Goal: Task Accomplishment & Management: Use online tool/utility

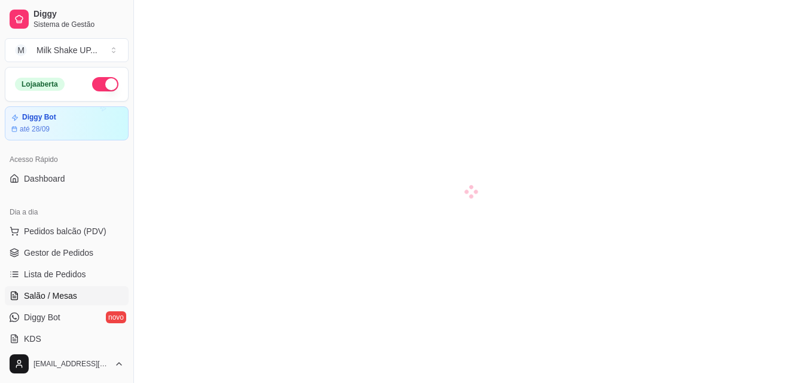
scroll to position [59, 0]
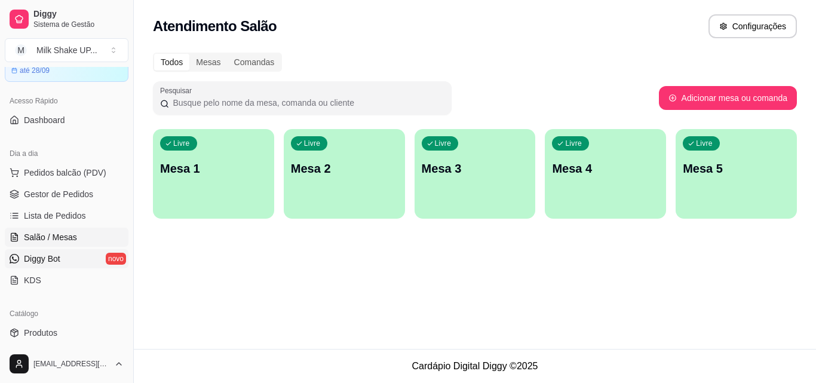
click at [48, 262] on span "Diggy Bot" at bounding box center [42, 259] width 36 height 12
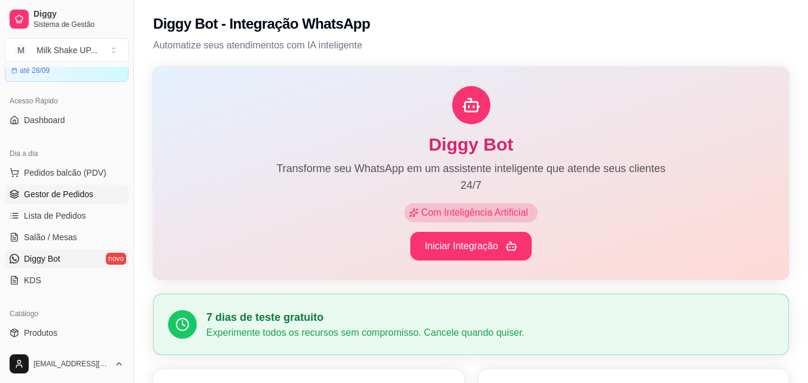
click at [57, 190] on span "Gestor de Pedidos" at bounding box center [58, 194] width 69 height 12
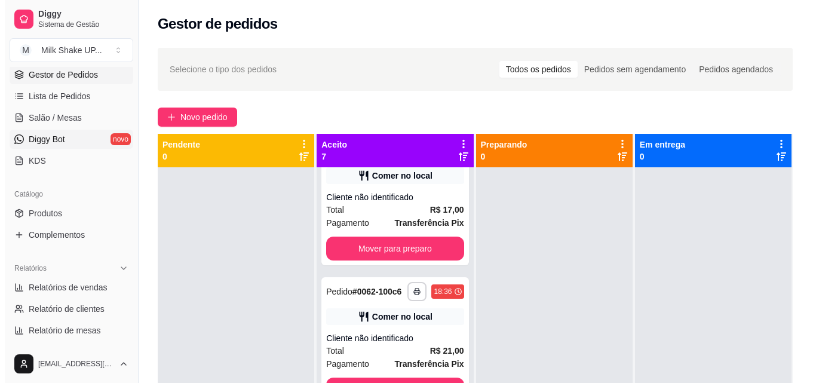
scroll to position [118, 0]
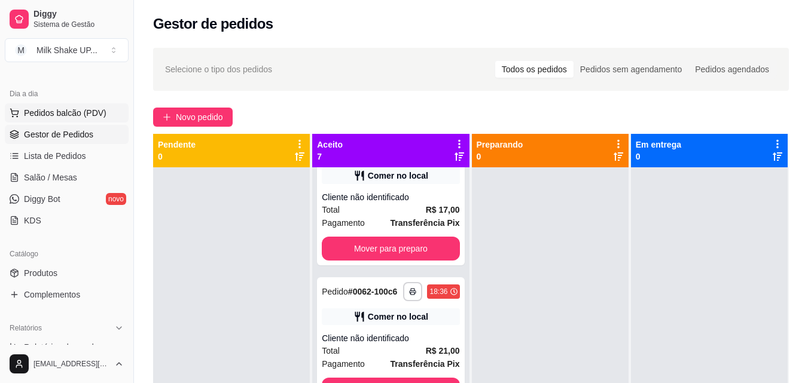
click at [67, 118] on span "Pedidos balcão (PDV)" at bounding box center [65, 113] width 82 height 12
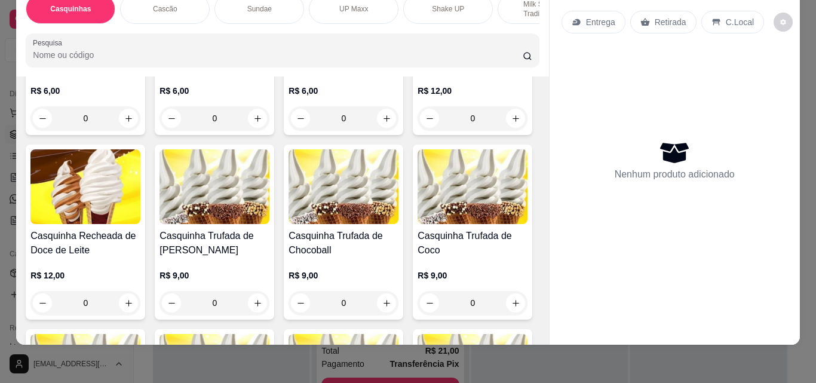
scroll to position [239, 0]
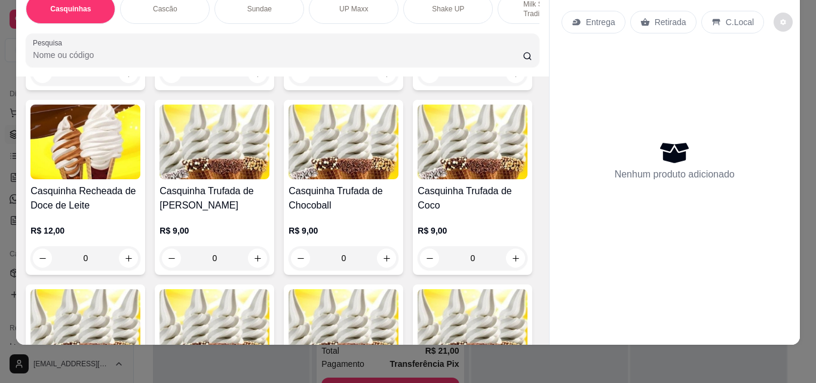
click at [780, 19] on icon "decrease-product-quantity" at bounding box center [783, 22] width 7 height 7
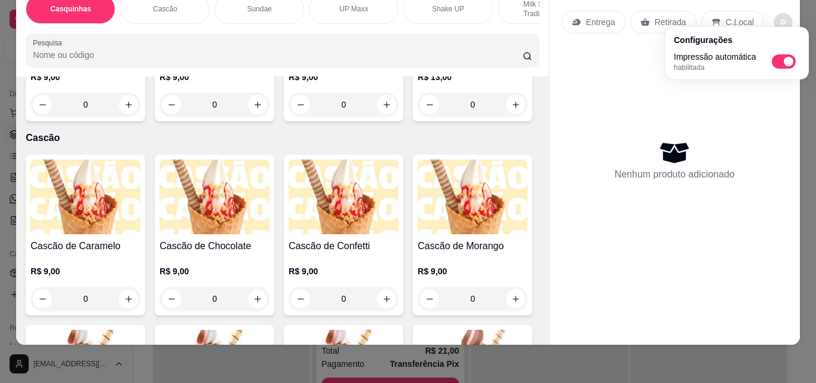
scroll to position [598, 0]
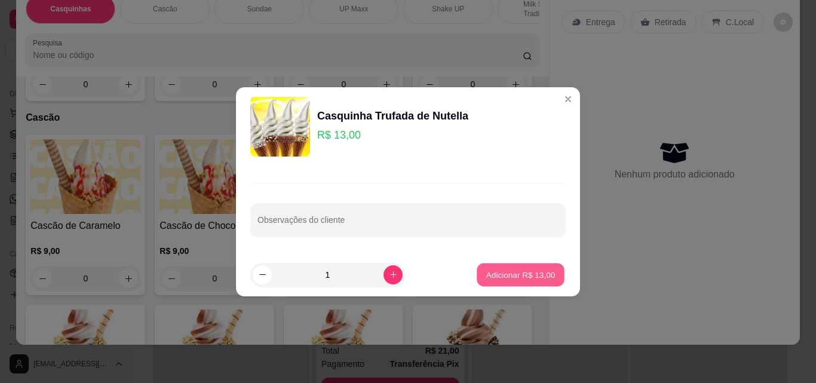
click at [530, 273] on p "Adicionar R$ 13,00" at bounding box center [521, 274] width 69 height 11
type input "1"
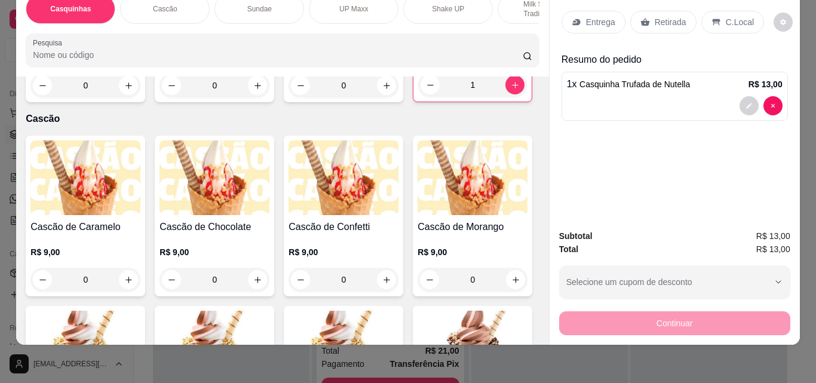
click at [669, 314] on div "Continuar" at bounding box center [674, 321] width 231 height 27
click at [656, 16] on p "Retirada" at bounding box center [671, 22] width 32 height 12
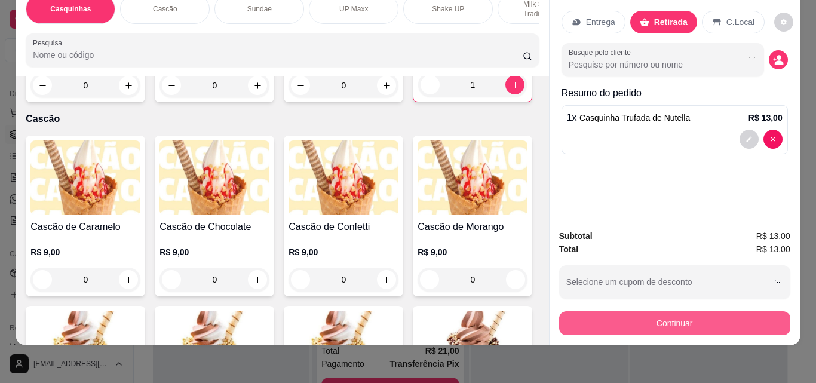
click at [683, 316] on button "Continuar" at bounding box center [674, 323] width 231 height 24
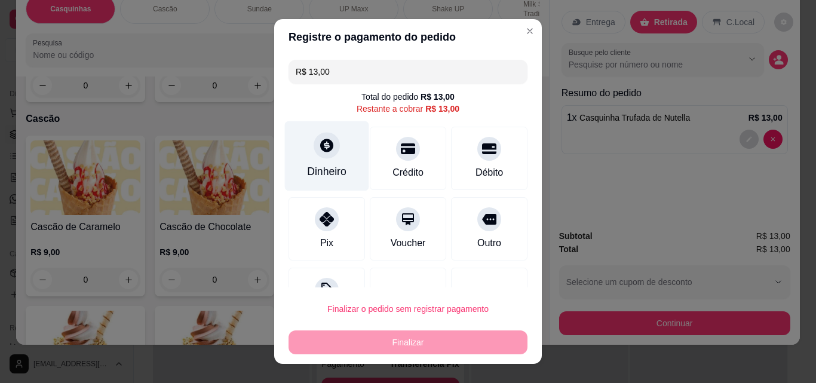
click at [326, 161] on div "Dinheiro" at bounding box center [327, 156] width 84 height 70
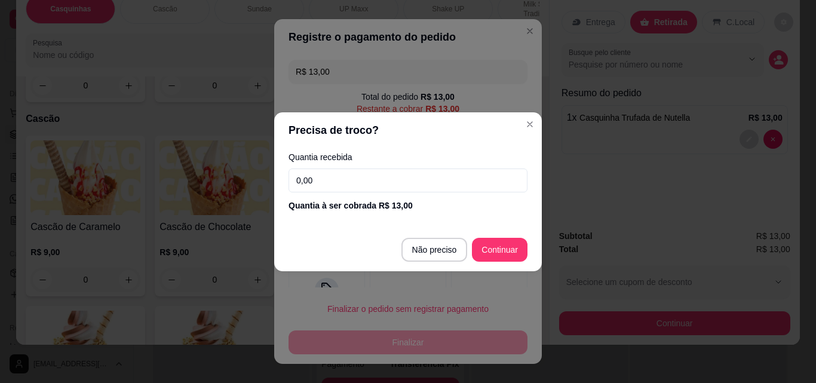
drag, startPoint x: 366, startPoint y: 181, endPoint x: 360, endPoint y: 181, distance: 6.6
click at [365, 181] on input "0,00" at bounding box center [408, 181] width 239 height 24
type input "13,00"
drag, startPoint x: 517, startPoint y: 227, endPoint x: 506, endPoint y: 243, distance: 19.7
click at [512, 235] on section "Precisa de troco? Quantia recebida 13,00 Quantia à ser cobrada R$ 13,00 Não pre…" at bounding box center [408, 191] width 268 height 159
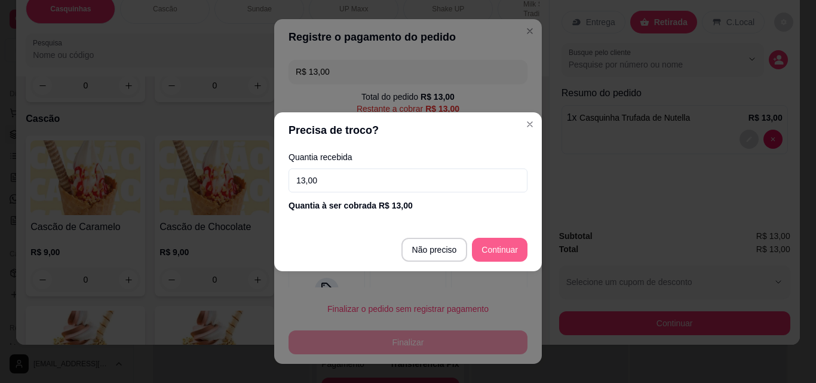
type input "R$ 0,00"
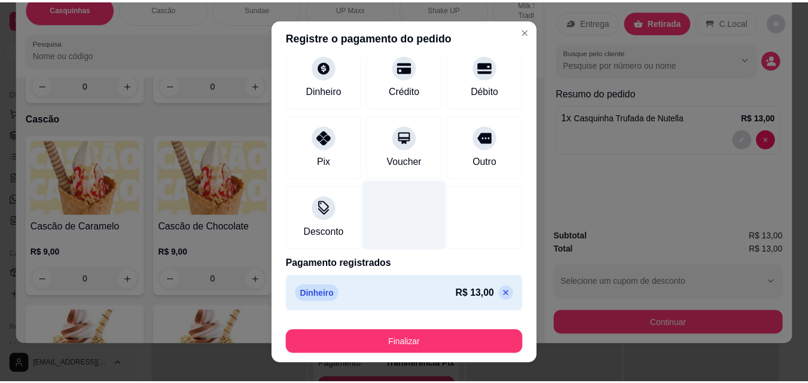
scroll to position [19, 0]
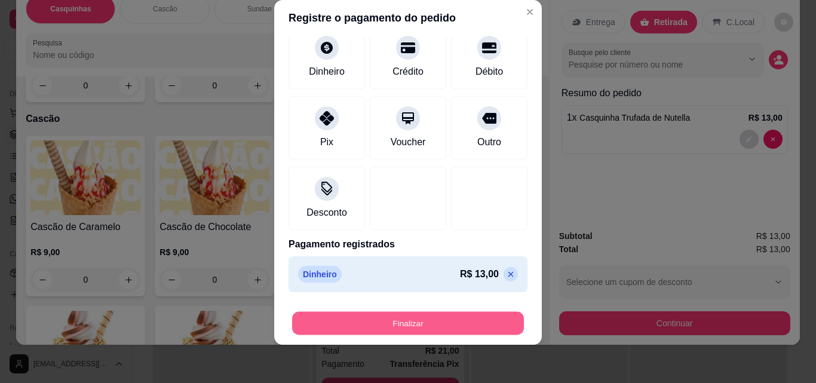
click at [392, 319] on button "Finalizar" at bounding box center [408, 323] width 232 height 23
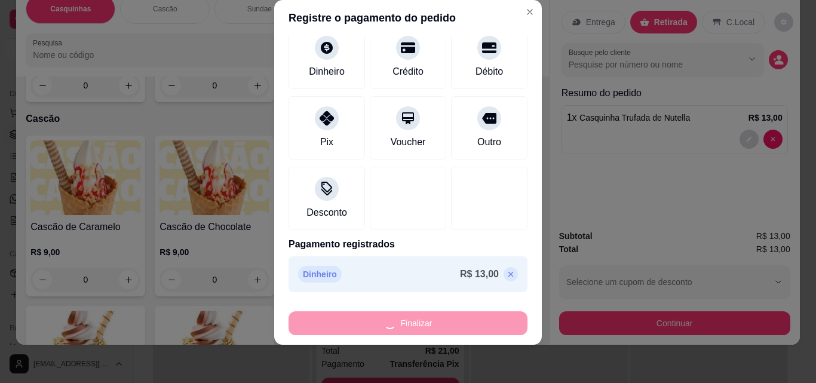
type input "0"
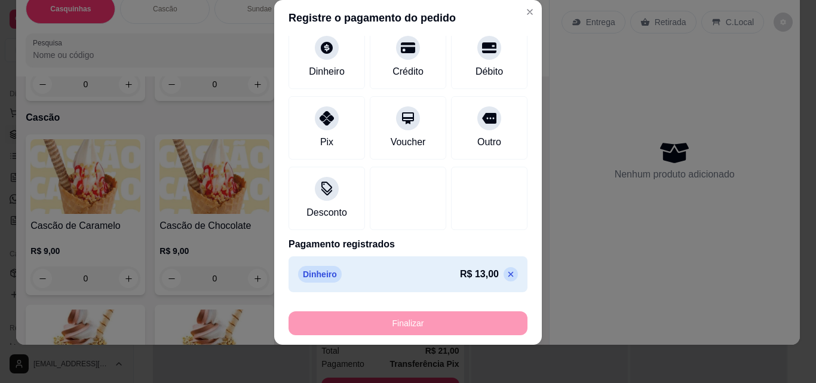
type input "-R$ 13,00"
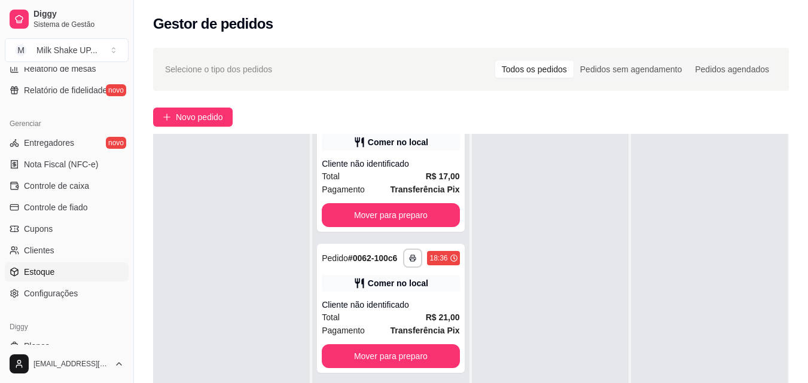
scroll to position [477, 0]
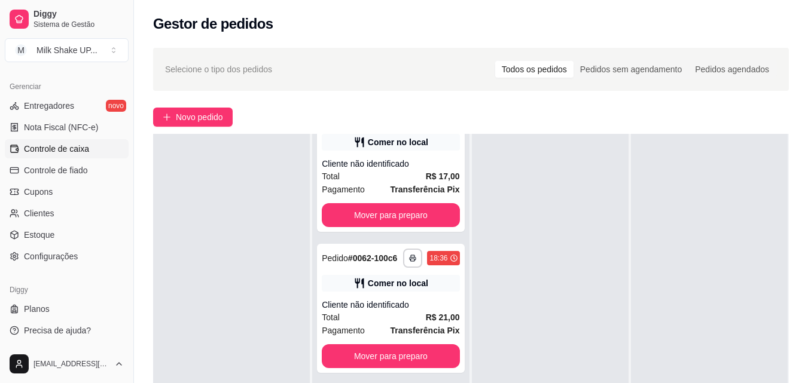
click at [82, 149] on span "Controle de caixa" at bounding box center [56, 149] width 65 height 12
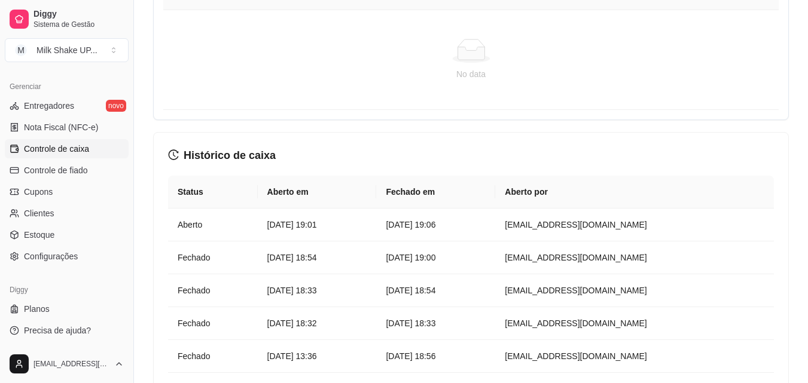
scroll to position [962, 0]
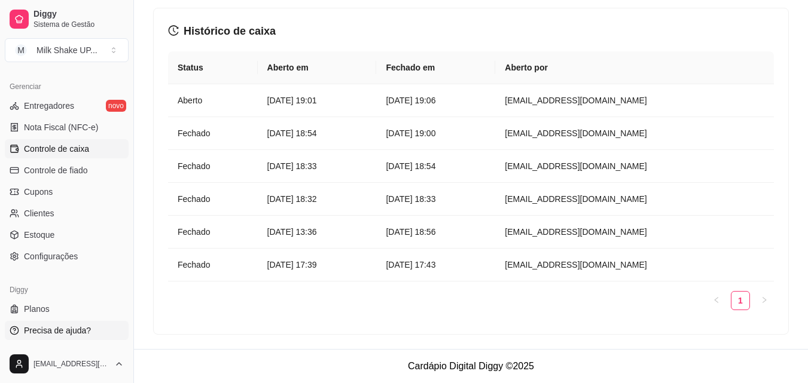
click at [53, 324] on link "Precisa de ajuda?" at bounding box center [67, 330] width 124 height 19
